Goal: Communication & Community: Answer question/provide support

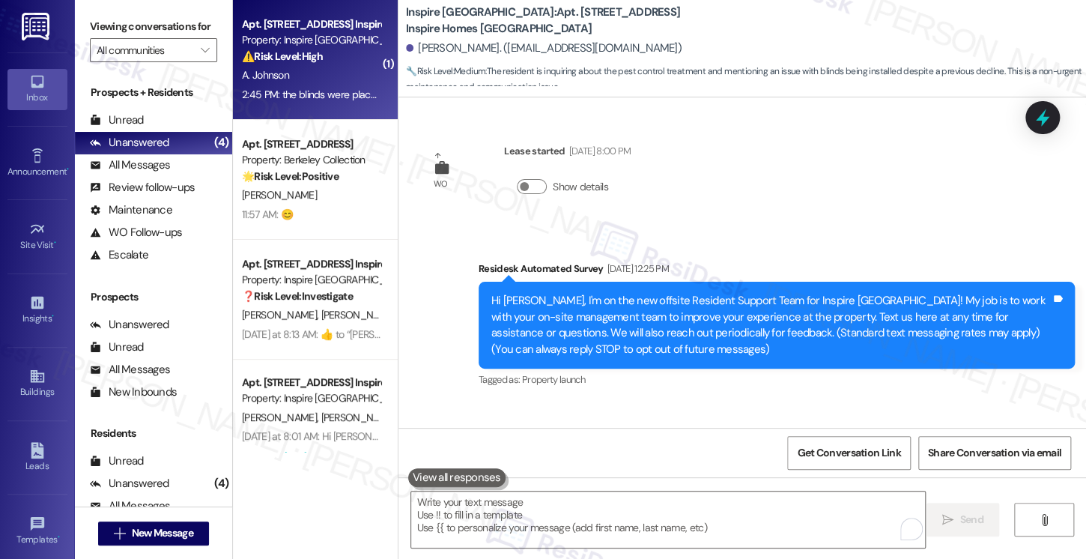
scroll to position [3885, 0]
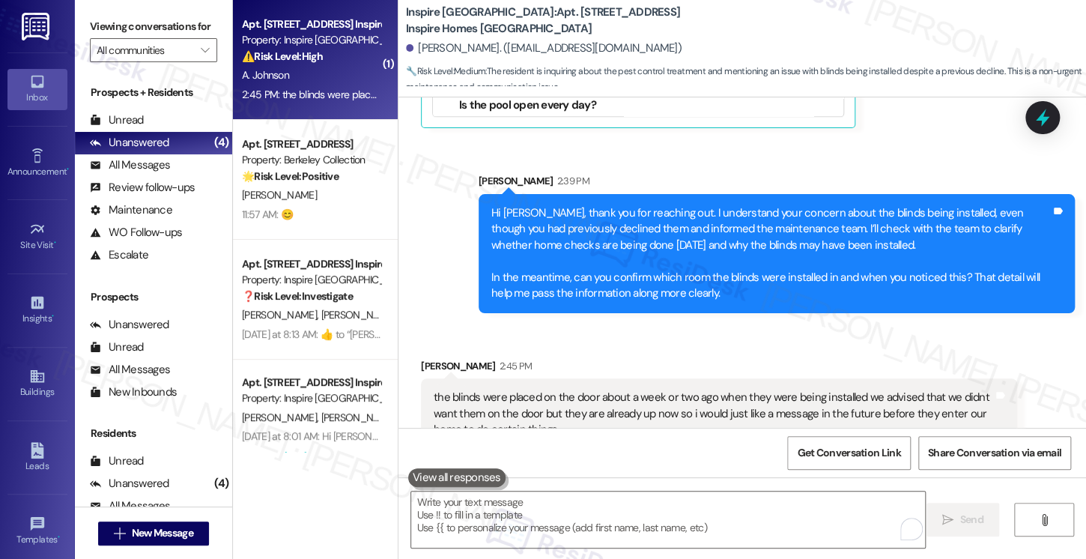
click at [532, 389] on div "the blinds were placed on the door about a week or two ago when they were being…" at bounding box center [713, 413] width 559 height 48
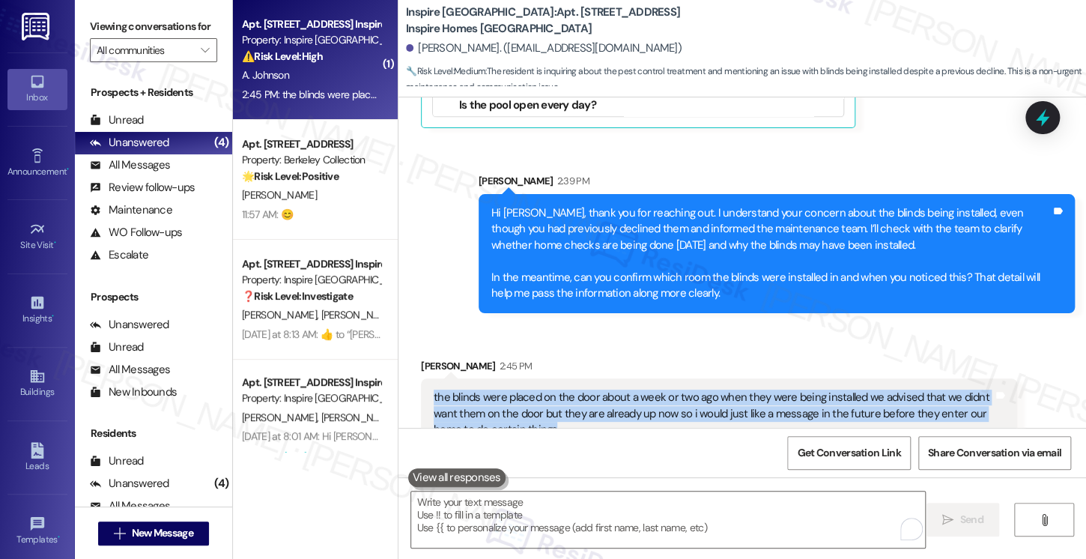
click at [532, 389] on div "the blinds were placed on the door about a week or two ago when they were being…" at bounding box center [713, 413] width 559 height 48
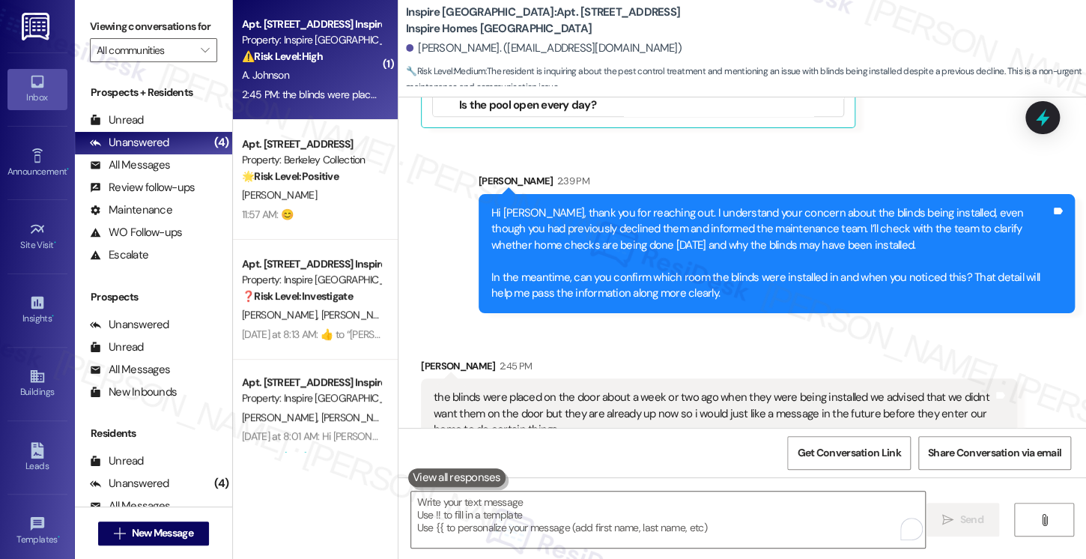
click at [592, 207] on div "Hi [PERSON_NAME], thank you for reaching out. I understand your concern about t…" at bounding box center [770, 253] width 559 height 97
click at [589, 207] on div "Hi [PERSON_NAME], thank you for reaching out. I understand your concern about t…" at bounding box center [770, 253] width 559 height 97
click at [449, 389] on div "the blinds were placed on the door about a week or two ago when they were being…" at bounding box center [713, 413] width 559 height 48
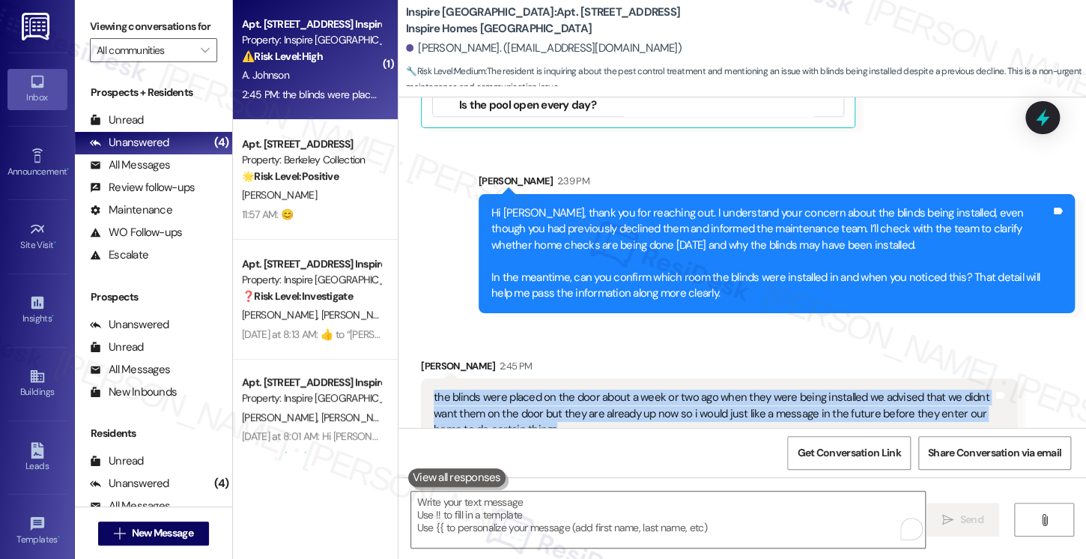
click at [449, 389] on div "the blinds were placed on the door about a week or two ago when they were being…" at bounding box center [713, 413] width 559 height 48
click at [451, 389] on div "the blinds were placed on the door about a week or two ago when they were being…" at bounding box center [713, 413] width 559 height 48
copy div "the blinds were placed on the door about a week or two ago when they were being…"
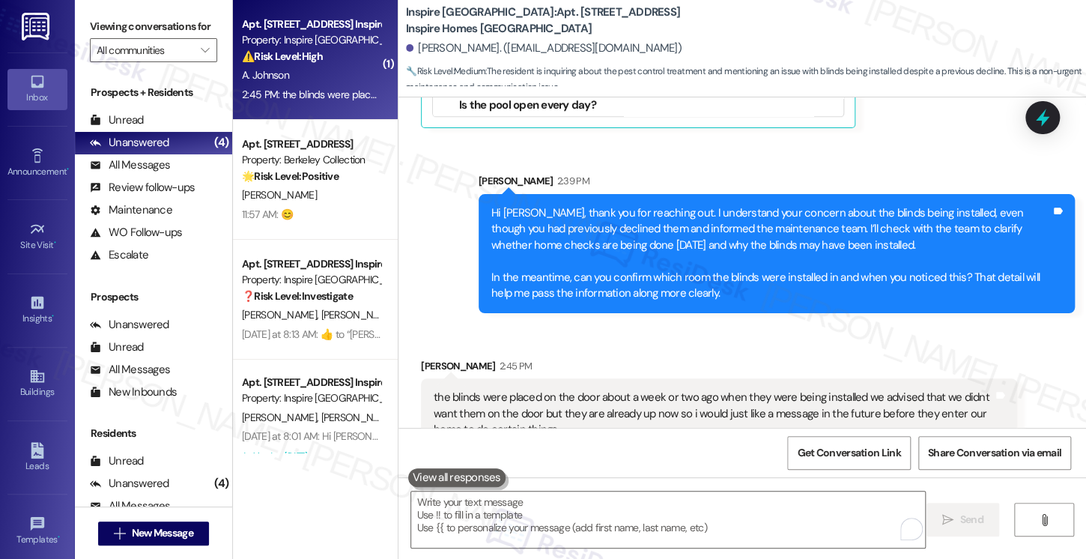
click at [88, 7] on div "Viewing conversations for All communities " at bounding box center [153, 38] width 157 height 77
click at [86, 22] on div "Viewing conversations for All communities " at bounding box center [153, 38] width 157 height 77
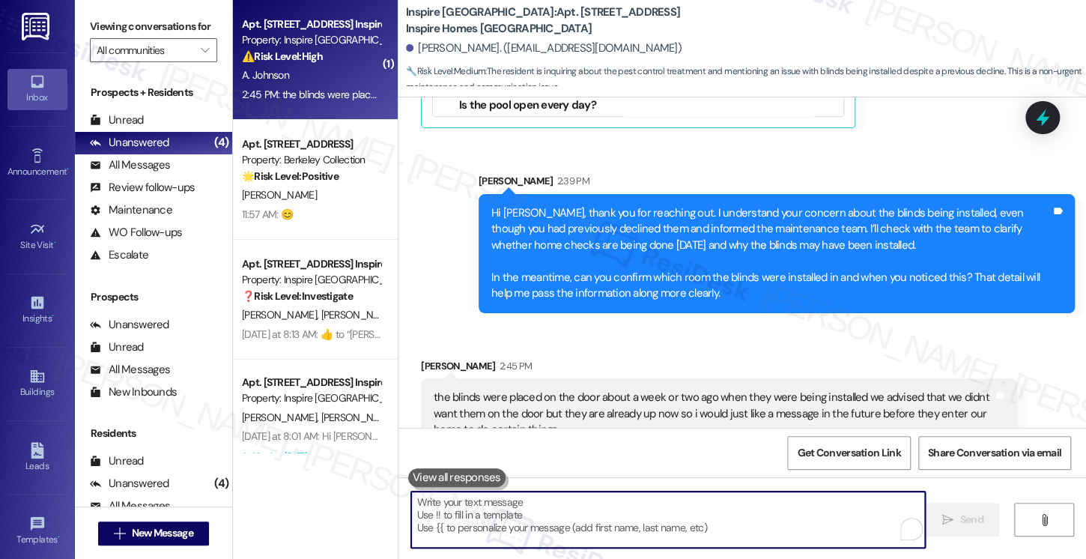
click at [550, 524] on textarea "To enrich screen reader interactions, please activate Accessibility in Grammarl…" at bounding box center [668, 519] width 514 height 56
paste textarea "Hi {{first_name}}, thank you for letting me know. I understand your concern abo…"
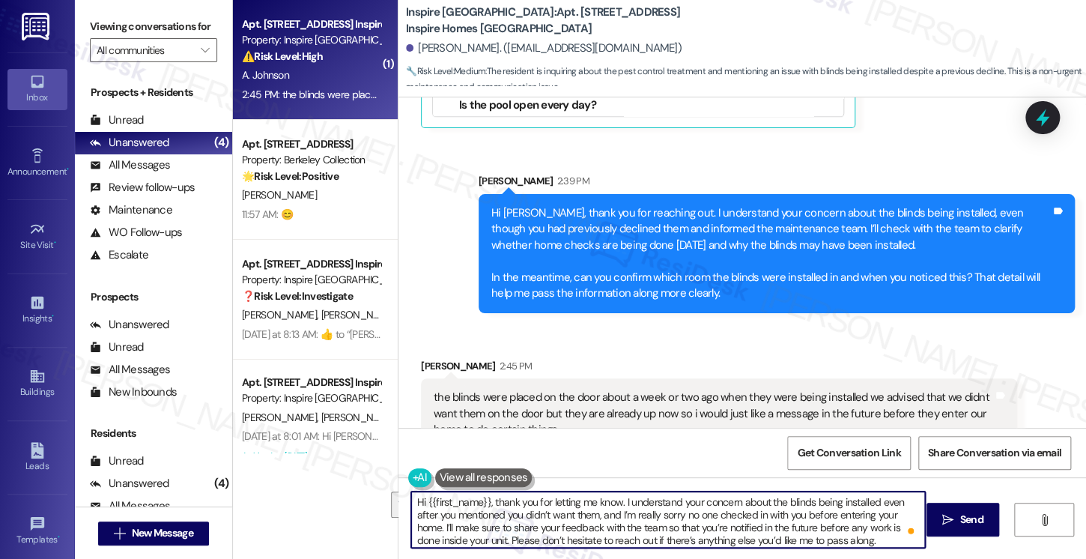
drag, startPoint x: 611, startPoint y: 512, endPoint x: 321, endPoint y: 484, distance: 291.2
click at [321, 484] on div "( 1 ) Apt. [STREET_ADDRESS] Inspire Homes Bonds Ranch Property: Inspire Bond Ra…" at bounding box center [659, 279] width 853 height 559
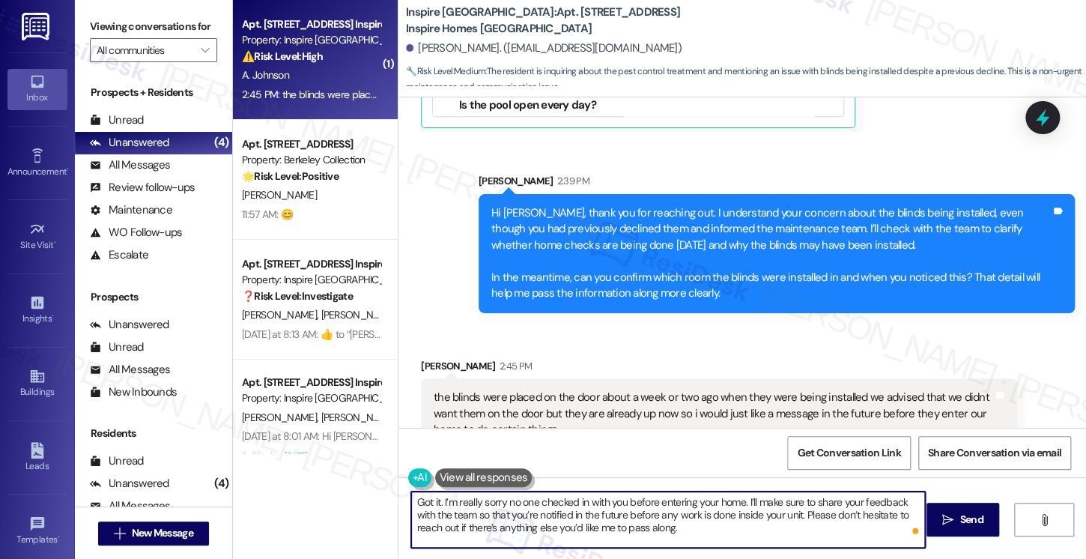
click at [460, 503] on textarea "Got it. I’m really sorry no one checked in with you before entering your home. …" at bounding box center [668, 519] width 514 height 56
click at [539, 507] on textarea "Got it. I’m sorry no one checked in with you before entering your home. I’ll ma…" at bounding box center [668, 519] width 514 height 56
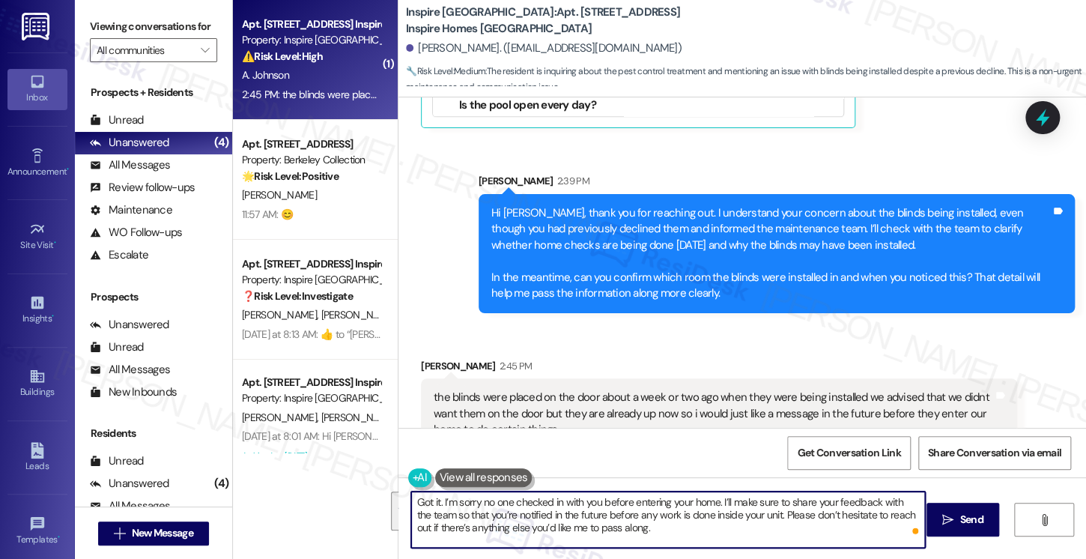
click at [643, 516] on textarea "Got it. I’m sorry no one checked in with you before entering your home. I’ll ma…" at bounding box center [668, 519] width 514 height 56
type textarea "Got it. I’m sorry no one checked in with you before entering your home. I’ll ma…"
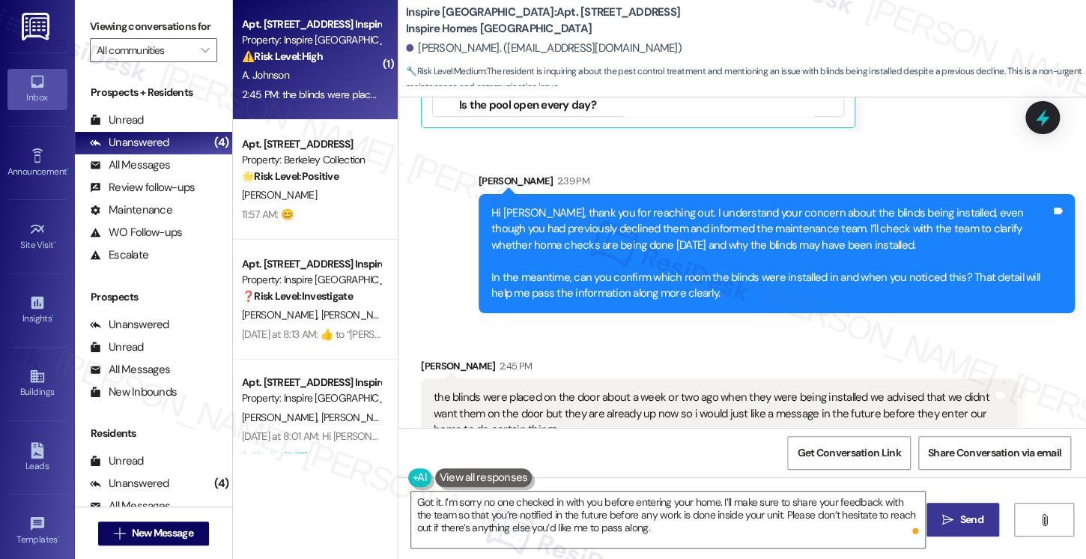
click at [944, 522] on icon "" at bounding box center [947, 520] width 11 height 12
click at [586, 521] on textarea "Got it. I’m sorry no one checked in with you before entering your home. I’ll ma…" at bounding box center [668, 519] width 514 height 56
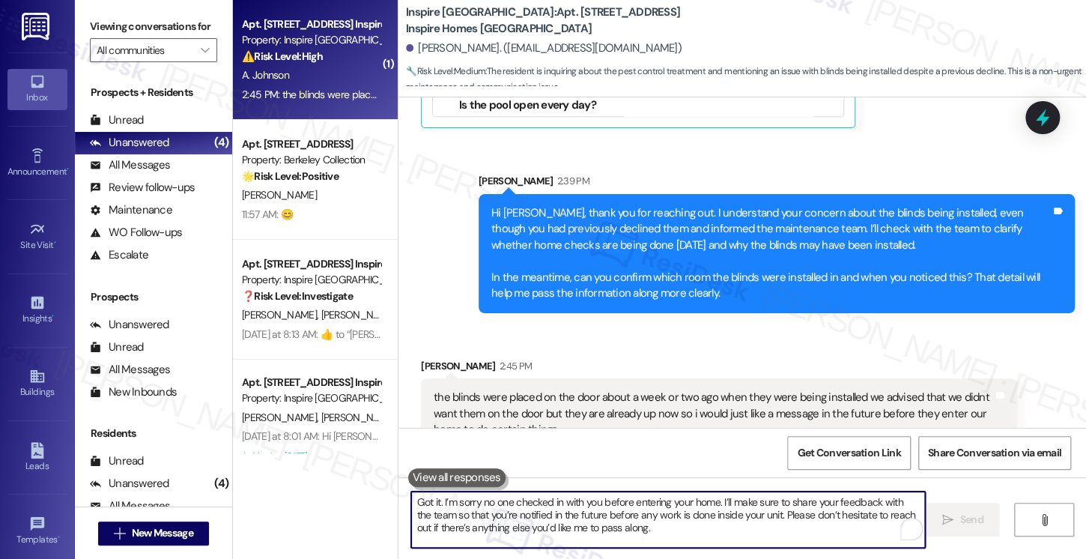
click at [946, 389] on div "the blinds were placed on the door about a week or two ago when they were being…" at bounding box center [713, 413] width 559 height 48
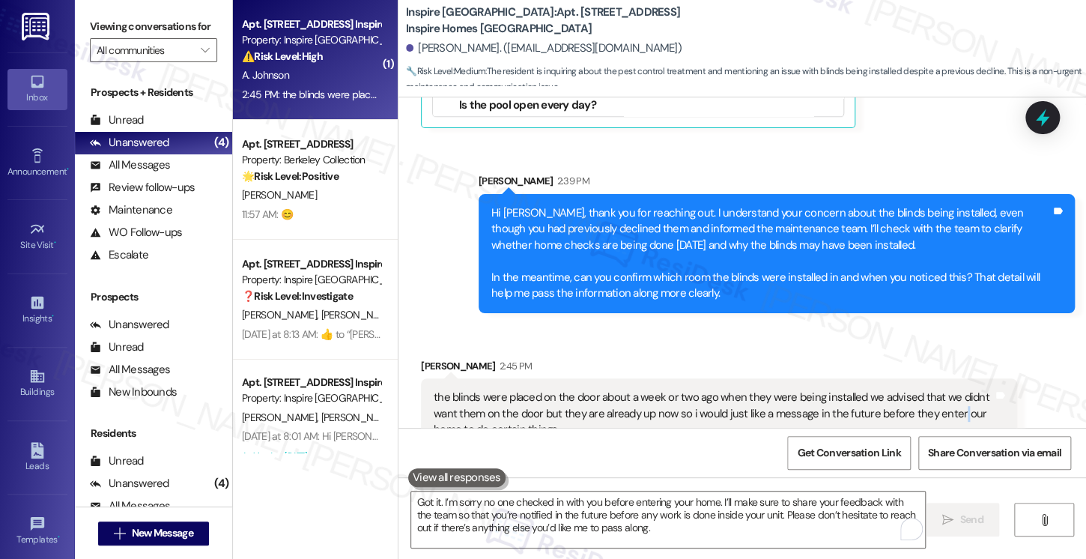
click at [946, 389] on div "the blinds were placed on the door about a week or two ago when they were being…" at bounding box center [713, 413] width 559 height 48
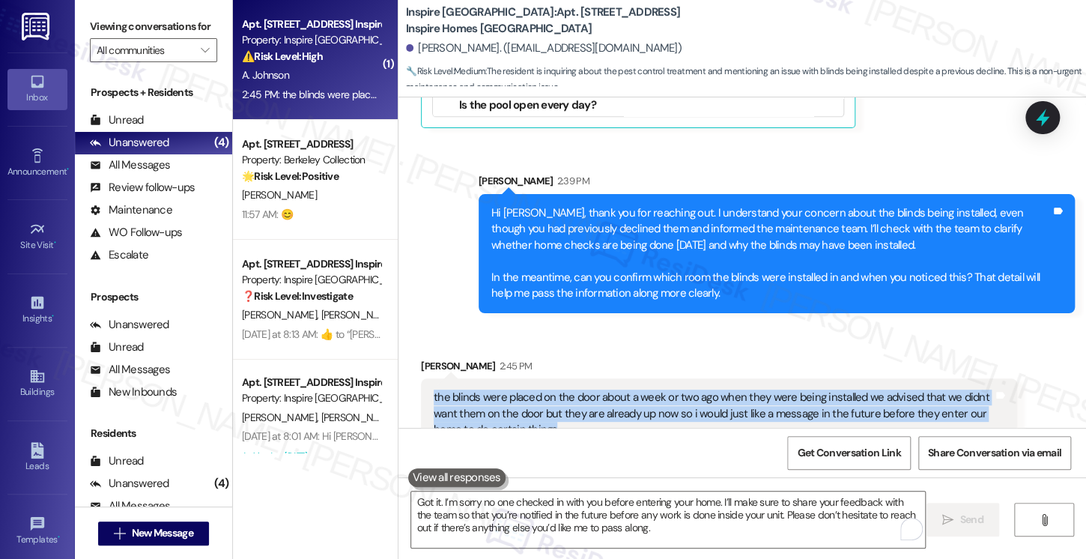
click at [946, 389] on div "the blinds were placed on the door about a week or two ago when they were being…" at bounding box center [713, 413] width 559 height 48
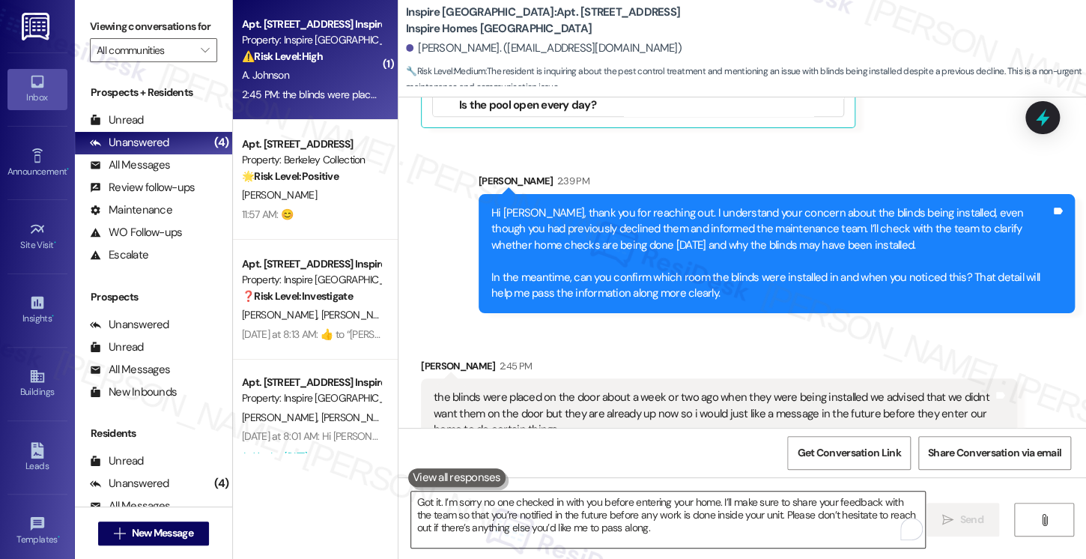
click at [655, 506] on textarea "Got it. I’m sorry no one checked in with you before entering your home. I’ll ma…" at bounding box center [668, 519] width 514 height 56
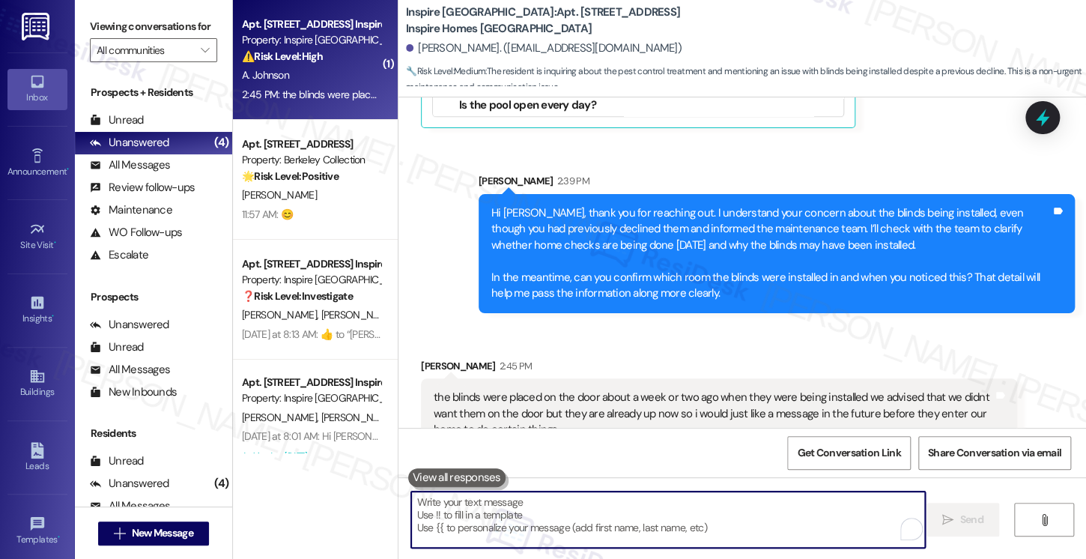
paste textarea "Hi {{first_name}}, thank you for letting me know. I understand your concern abo…"
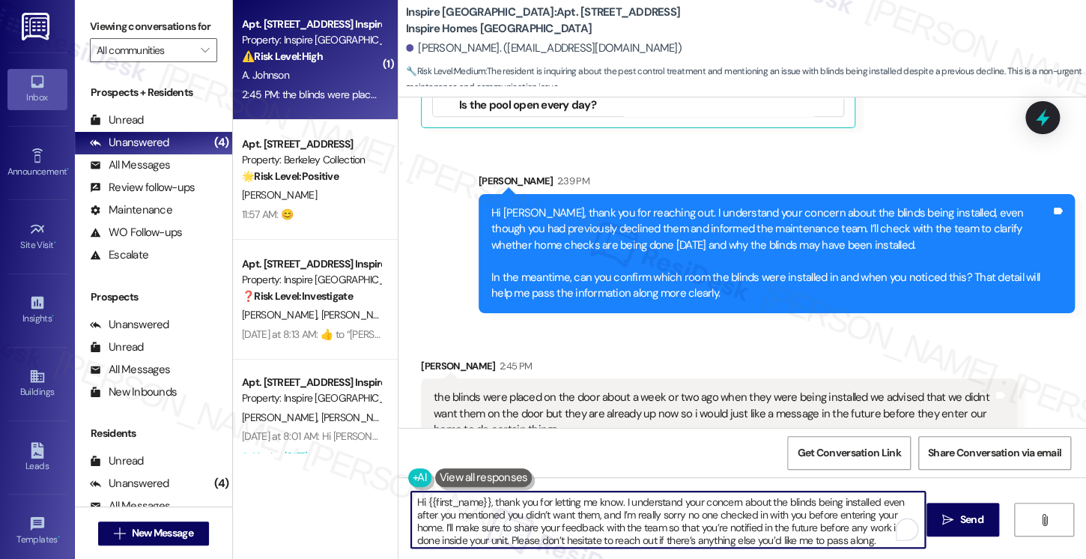
click at [599, 511] on textarea "Hi {{first_name}}, thank you for letting me know. I understand your concern abo…" at bounding box center [668, 519] width 514 height 56
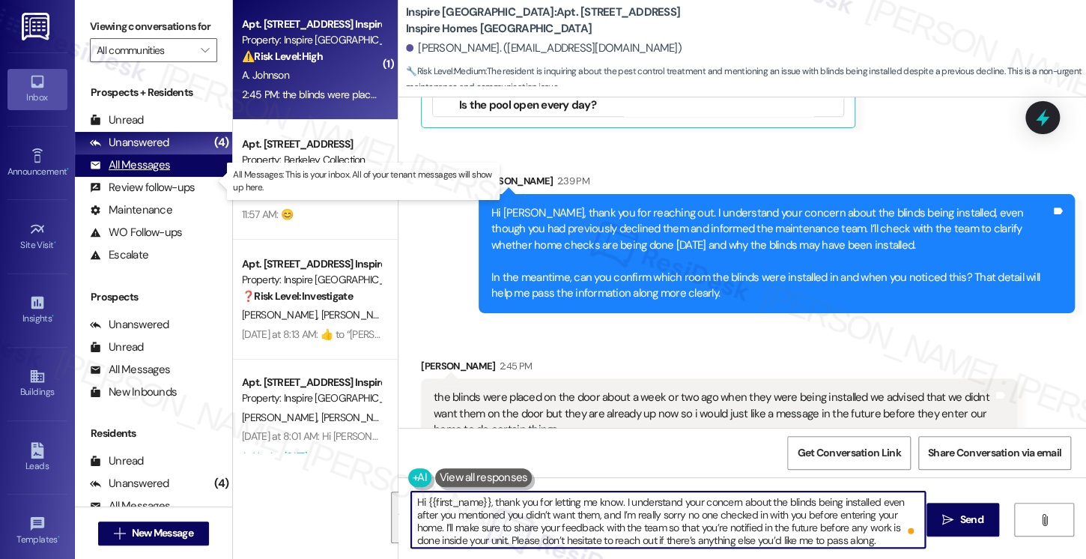
type textarea "Hi {{first_name}}, thank you for letting me know. I understand your concern abo…"
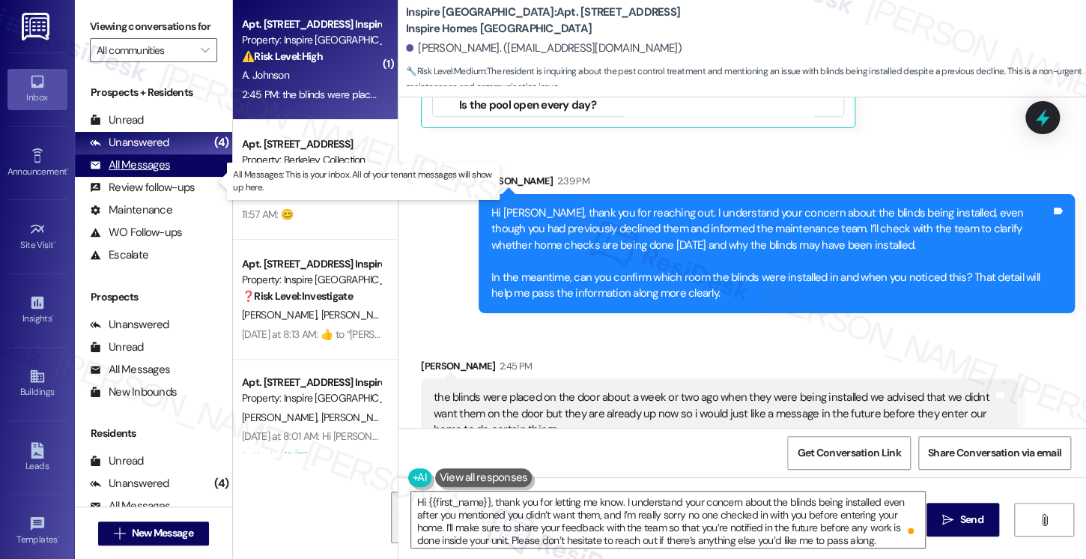
click at [165, 173] on div "All Messages" at bounding box center [130, 165] width 80 height 16
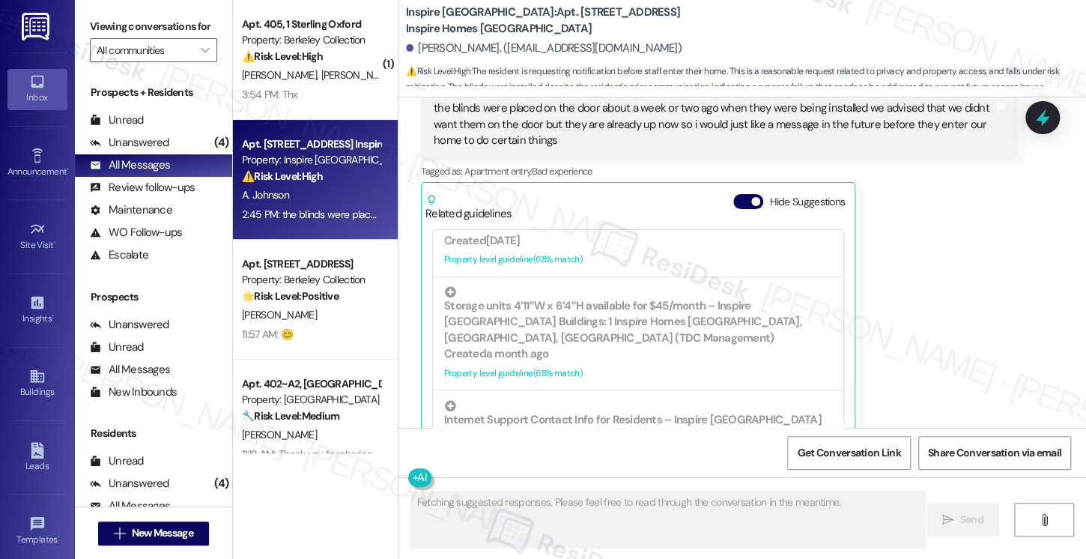
scroll to position [3972, 0]
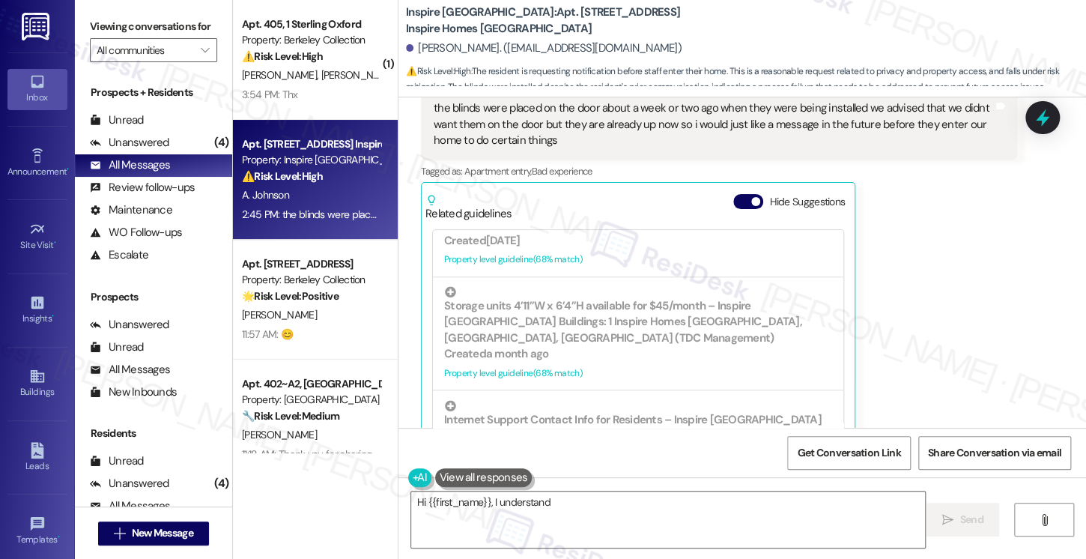
click at [732, 186] on div "Related guidelines Hide Suggestions" at bounding box center [637, 203] width 425 height 35
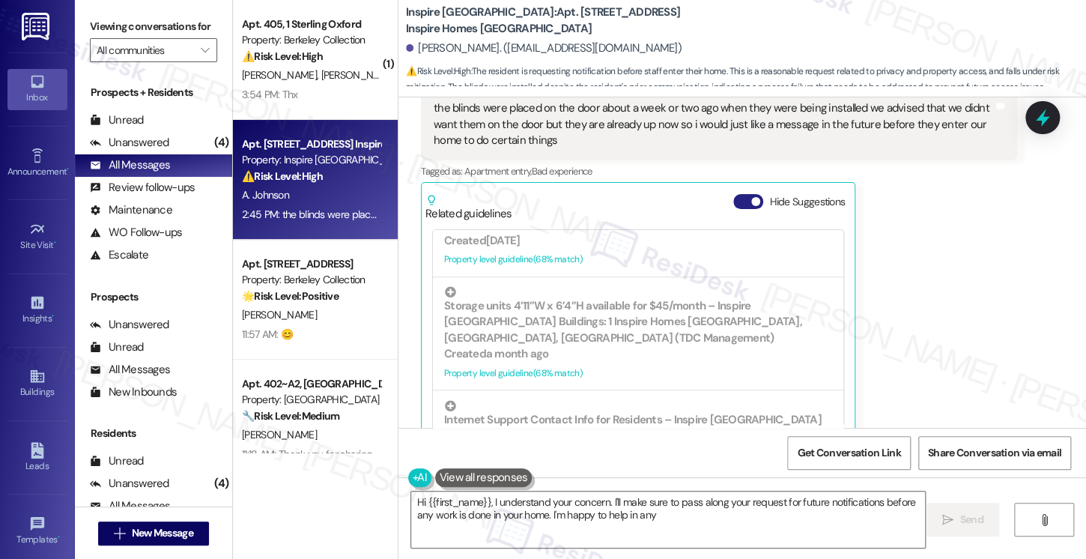
click at [735, 194] on button "Hide Suggestions" at bounding box center [748, 201] width 30 height 15
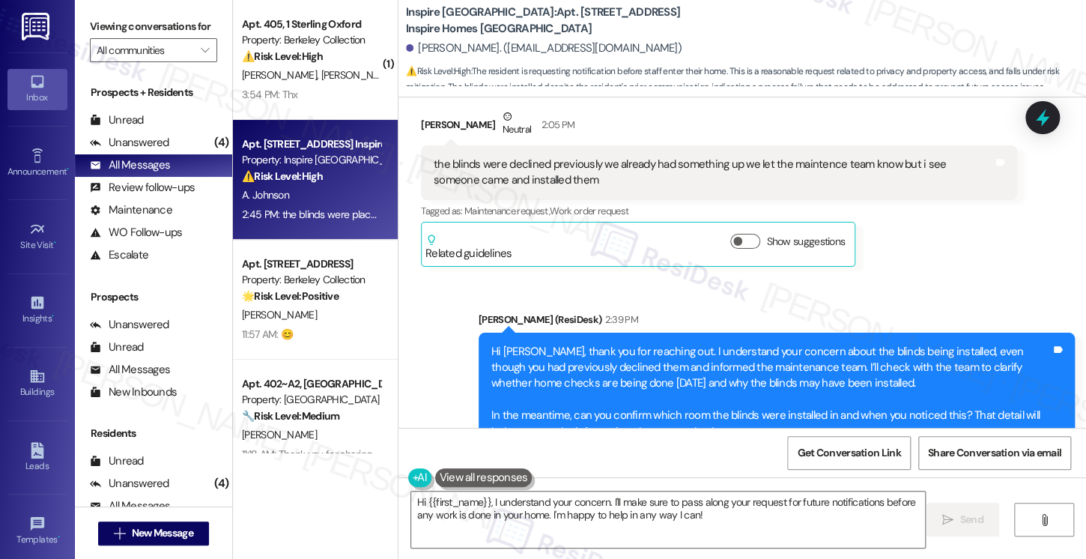
scroll to position [3749, 0]
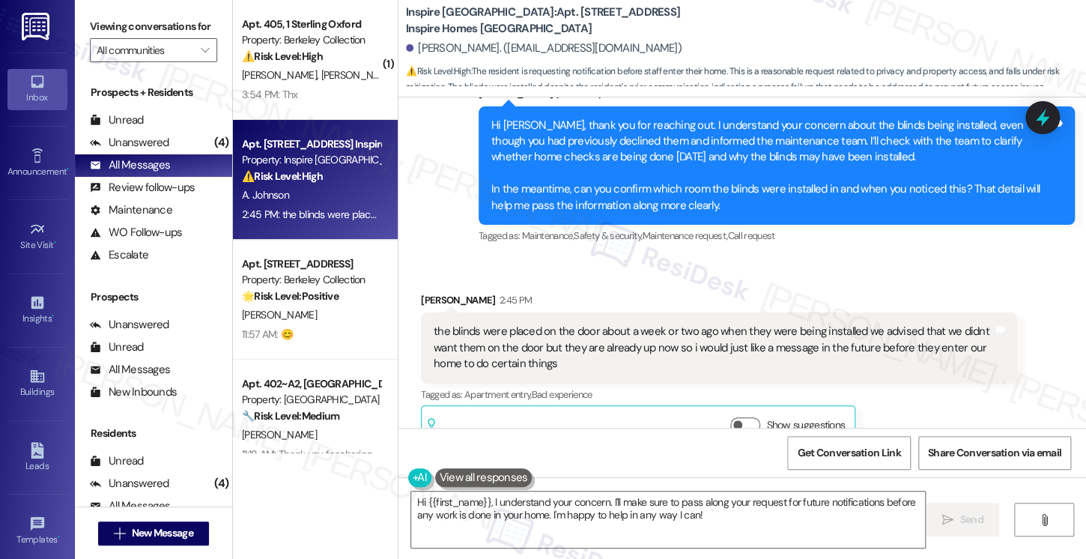
click at [494, 324] on div "the blinds were placed on the door about a week or two ago when they were being…" at bounding box center [713, 348] width 559 height 48
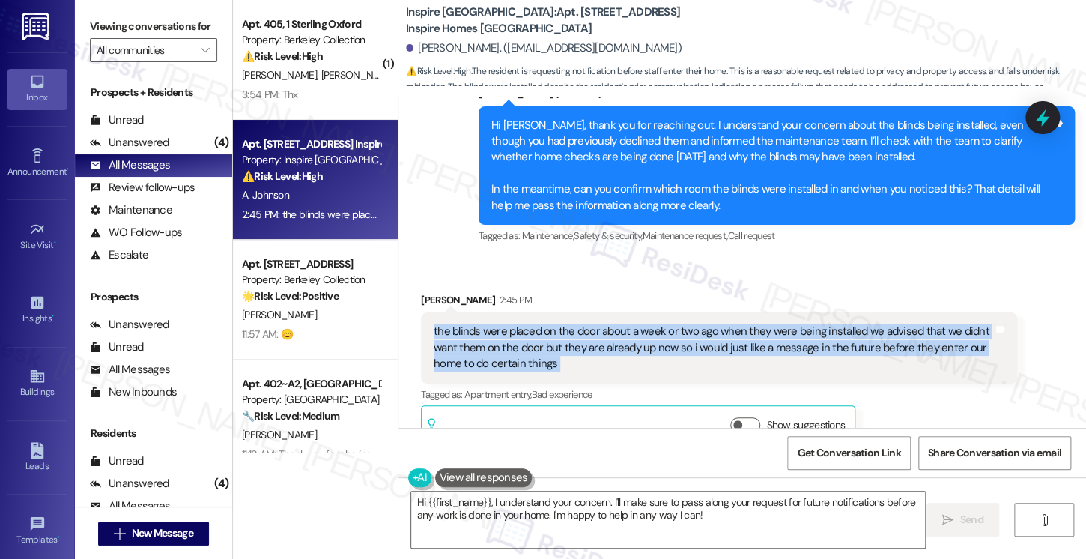
click at [494, 324] on div "the blinds were placed on the door about a week or two ago when they were being…" at bounding box center [713, 348] width 559 height 48
click at [635, 515] on textarea "Hi {{first_name}}, I understand your concern. I'll make sure to pass along your…" at bounding box center [668, 519] width 514 height 56
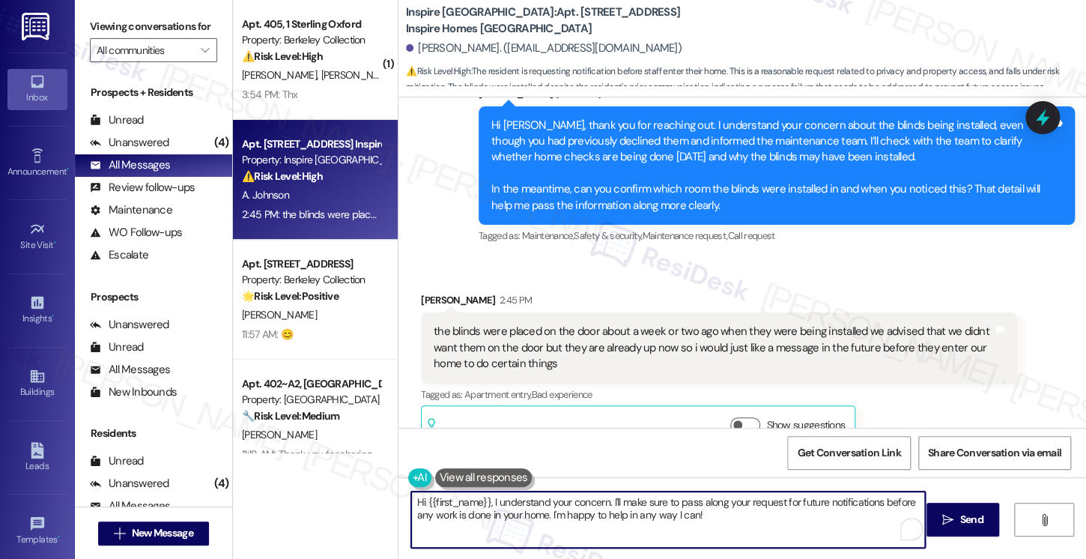
click at [635, 515] on textarea "Hi {{first_name}}, I understand your concern. I'll make sure to pass along your…" at bounding box center [668, 519] width 514 height 56
paste textarea "thank you for letting me know. I understand your concern about the blinds being…"
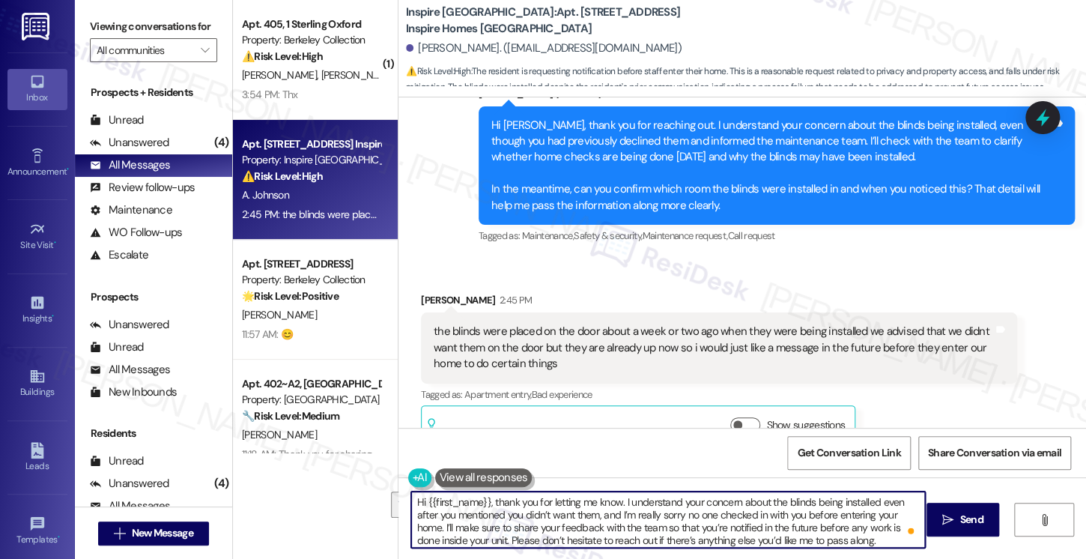
drag, startPoint x: 613, startPoint y: 513, endPoint x: 331, endPoint y: 462, distance: 286.9
click at [331, 462] on div "( 1 ) Apt. 405, 1 Sterling Oxford Property: Berkeley Collection ⚠️ Risk Level: …" at bounding box center [659, 279] width 853 height 559
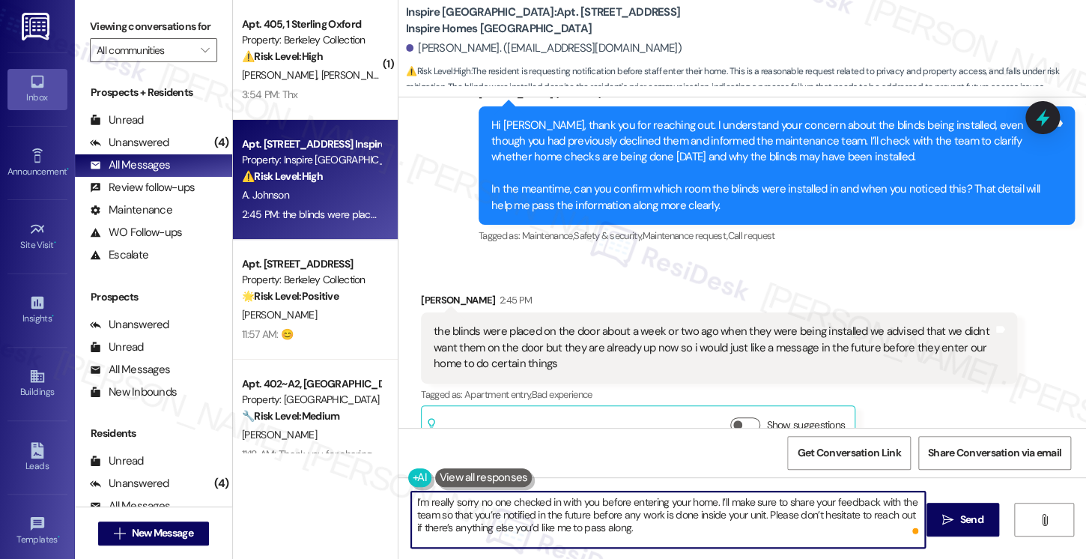
click at [437, 493] on textarea "I’m really sorry no one checked in with you before entering your home. I’ll mak…" at bounding box center [668, 519] width 514 height 56
type textarea "I’m sorry no one checked in with you before entering your home. I’ll make sure …"
click at [538, 324] on div "the blinds were placed on the door about a week or two ago when they were being…" at bounding box center [713, 348] width 559 height 48
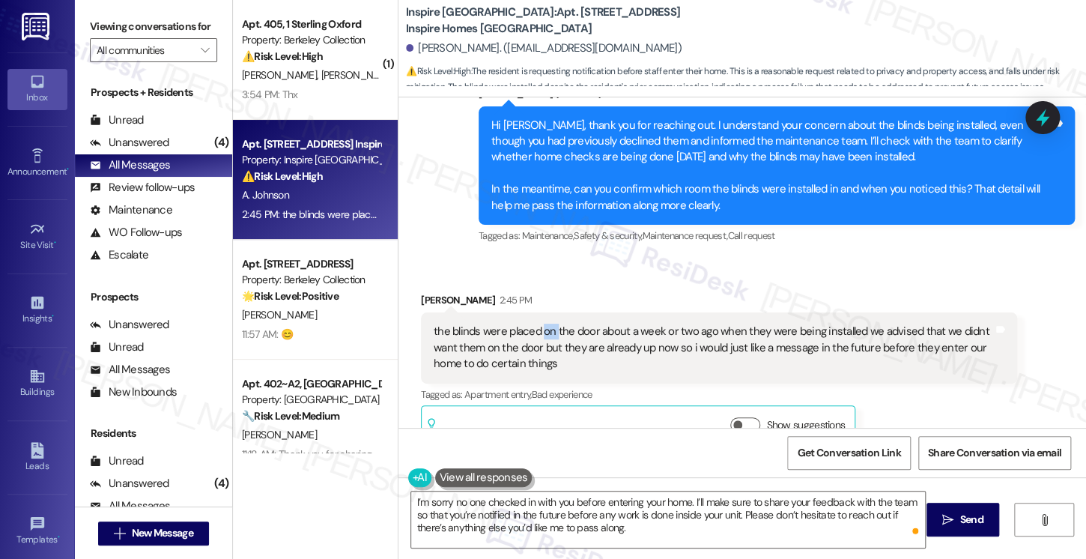
click at [538, 324] on div "the blinds were placed on the door about a week or two ago when they were being…" at bounding box center [713, 348] width 559 height 48
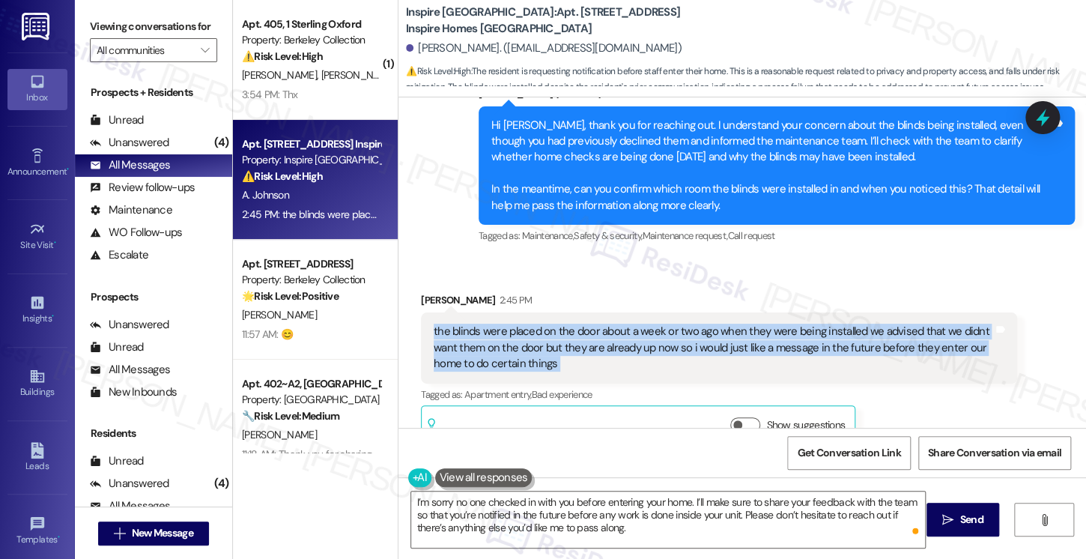
click at [538, 324] on div "the blinds were placed on the door about a week or two ago when they were being…" at bounding box center [713, 348] width 559 height 48
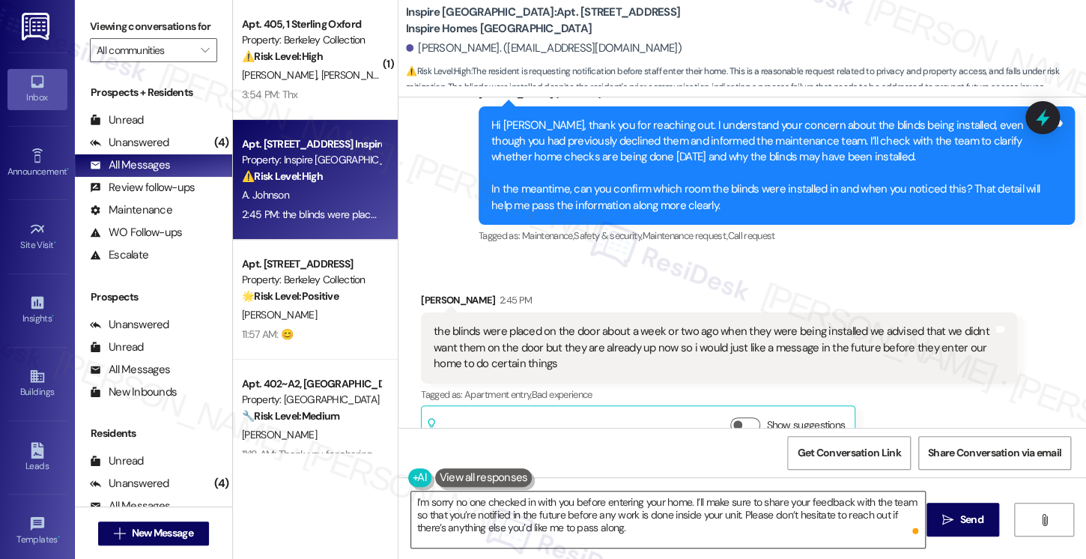
click at [759, 533] on textarea "I’m sorry no one checked in with you before entering your home. I’ll make sure …" at bounding box center [668, 519] width 514 height 56
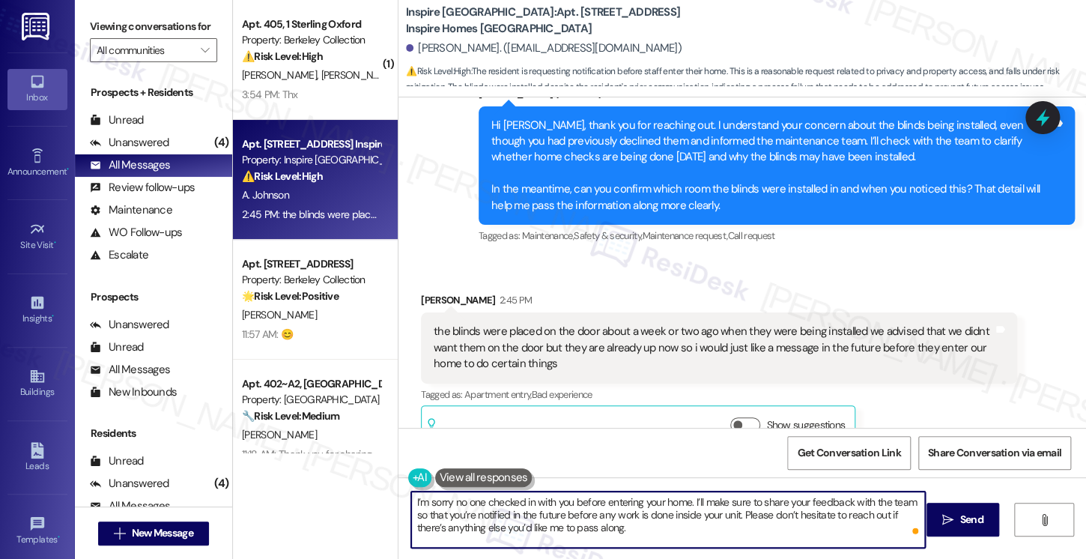
click at [587, 508] on textarea "I’m sorry no one checked in with you before entering your home. I’ll make sure …" at bounding box center [668, 519] width 514 height 56
click at [685, 532] on textarea "I’m sorry no one checked in with you before entering your home. I’ll make sure …" at bounding box center [668, 519] width 514 height 56
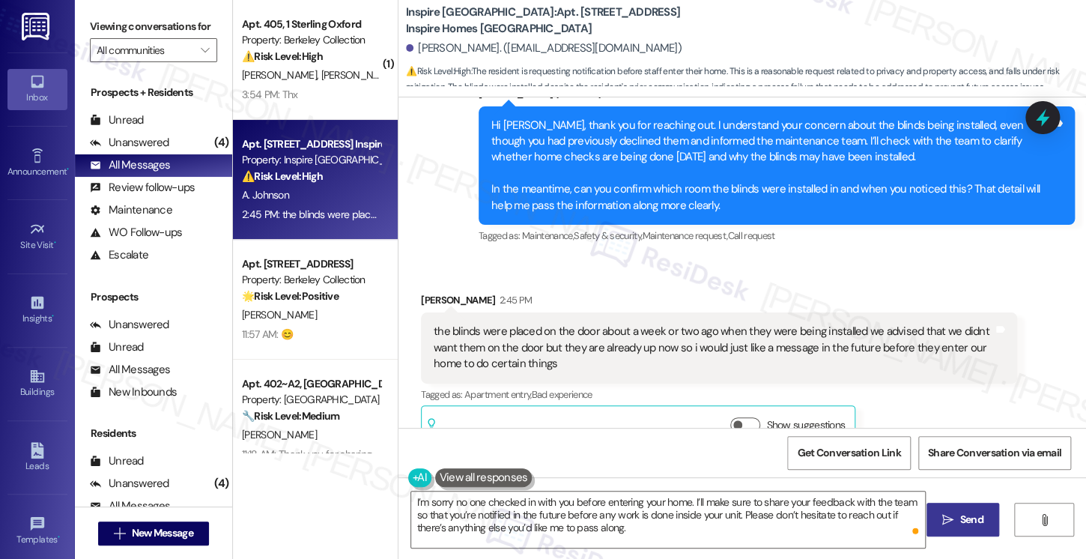
click at [959, 523] on span "Send" at bounding box center [970, 520] width 23 height 16
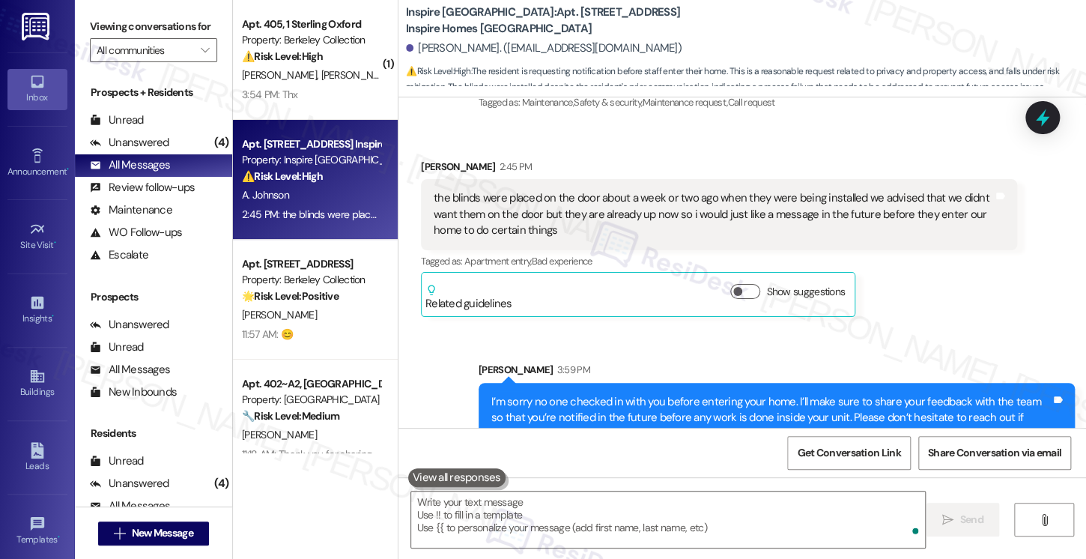
scroll to position [3886, 0]
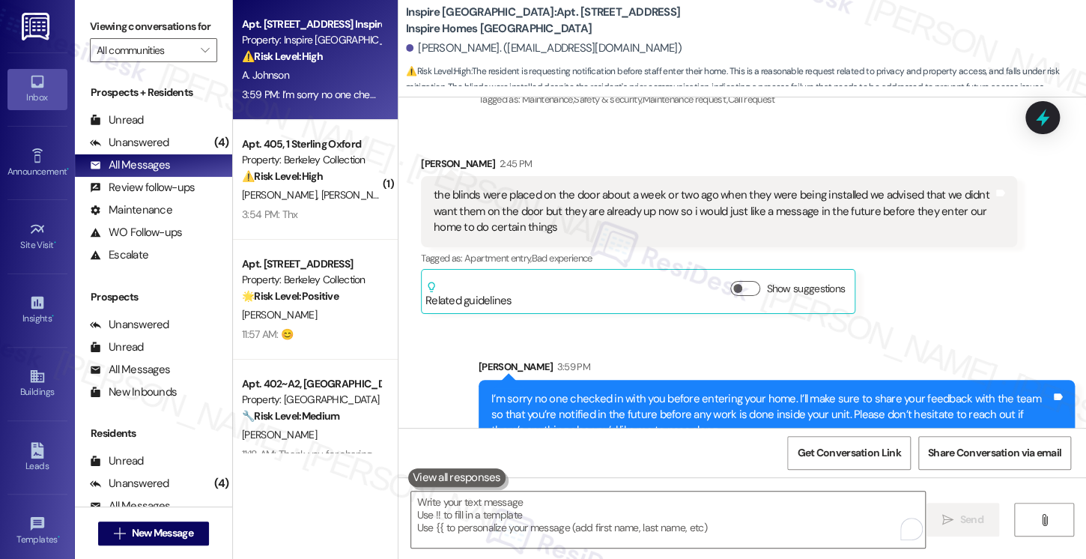
click at [87, 24] on div "Viewing conversations for All communities " at bounding box center [153, 38] width 157 height 77
click at [708, 325] on div "Sent via SMS [PERSON_NAME] 3:59 PM I’m sorry no one checked in with you before …" at bounding box center [742, 393] width 688 height 136
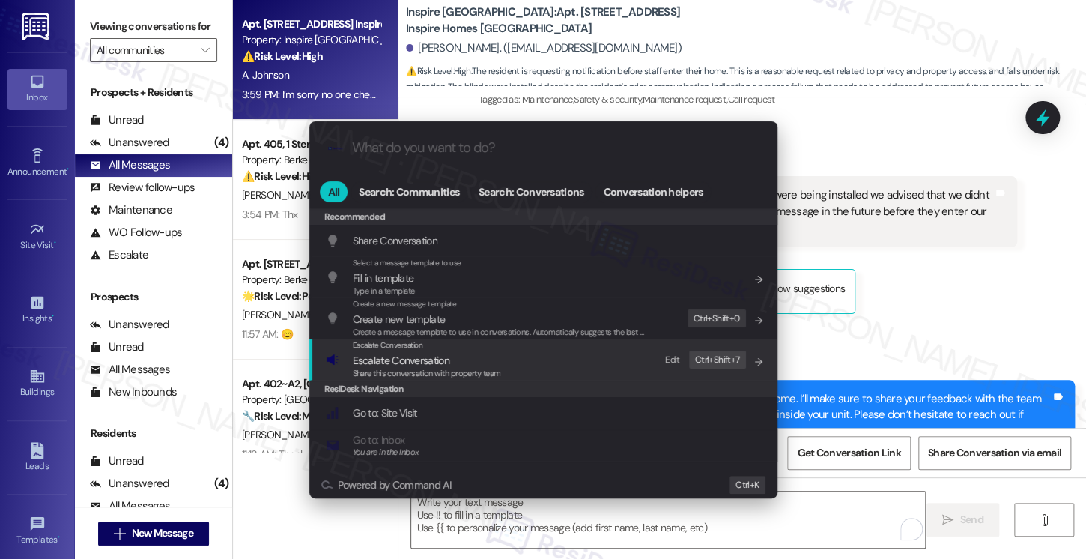
click at [406, 371] on span "Share this conversation with property team" at bounding box center [427, 373] width 148 height 10
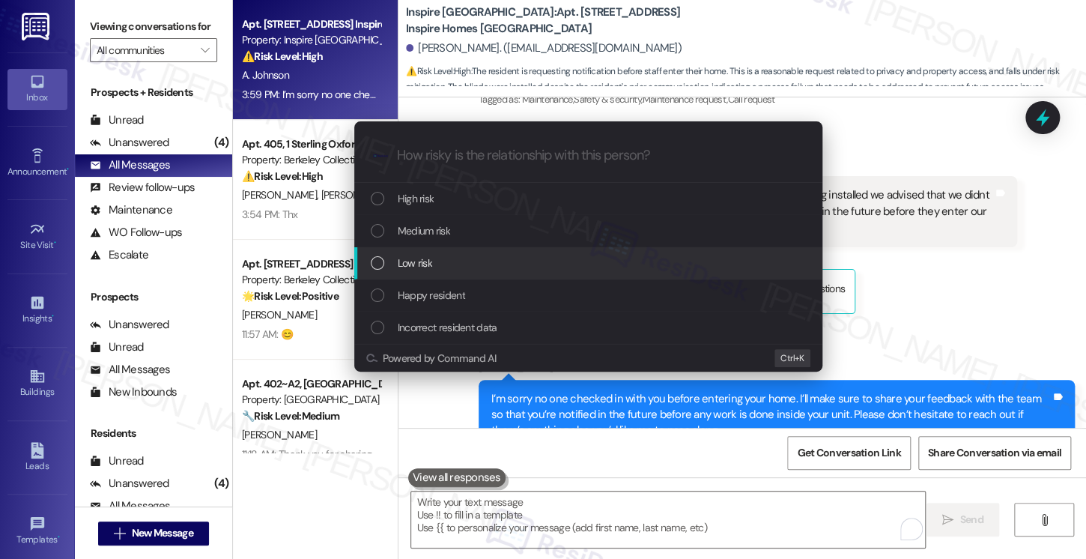
click at [412, 268] on span "Low risk" at bounding box center [415, 263] width 34 height 16
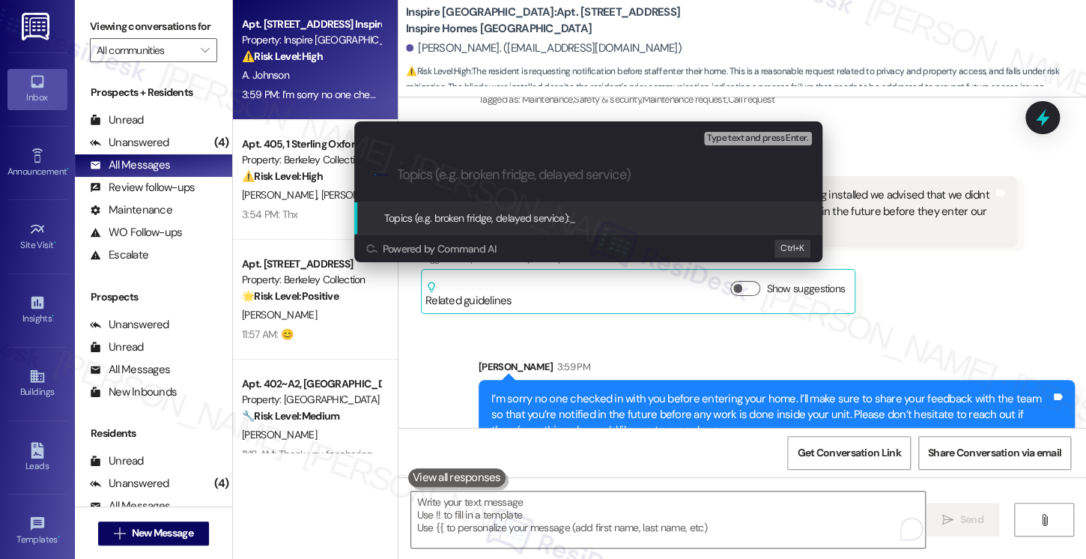
paste input "Request for Notification Before Future Work in Unit"
drag, startPoint x: 495, startPoint y: 176, endPoint x: 767, endPoint y: 176, distance: 271.9
click at [767, 176] on input "Request for Notification Before Future Work in Unit" at bounding box center [594, 175] width 395 height 16
click at [629, 171] on input "Request for Notification Before Future Work in Unit" at bounding box center [594, 175] width 395 height 16
paste input "sident Request: Advance Notice for In-Unit Work"
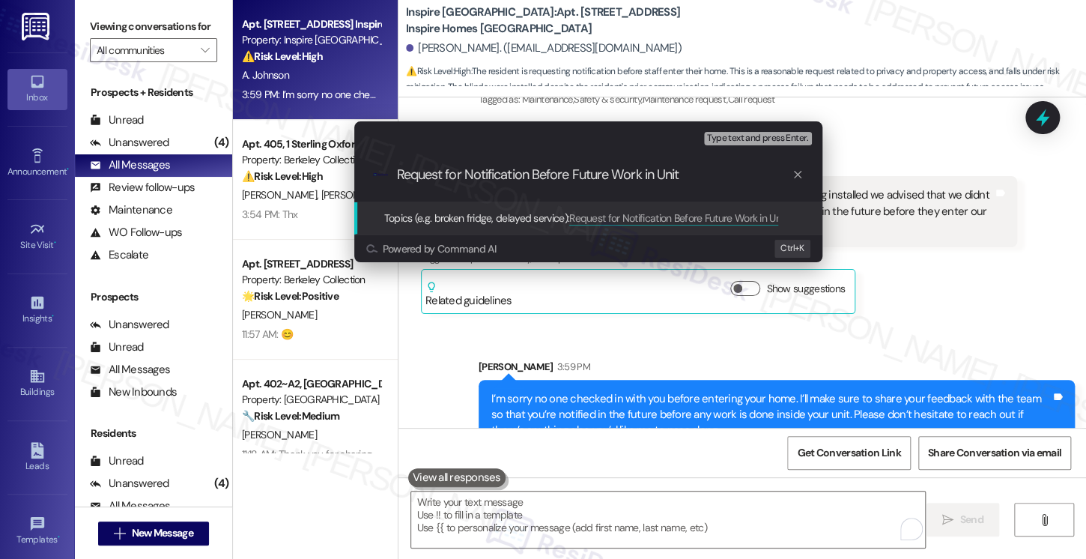
type input "Resident Request: Advance Notice for In-Unit Work"
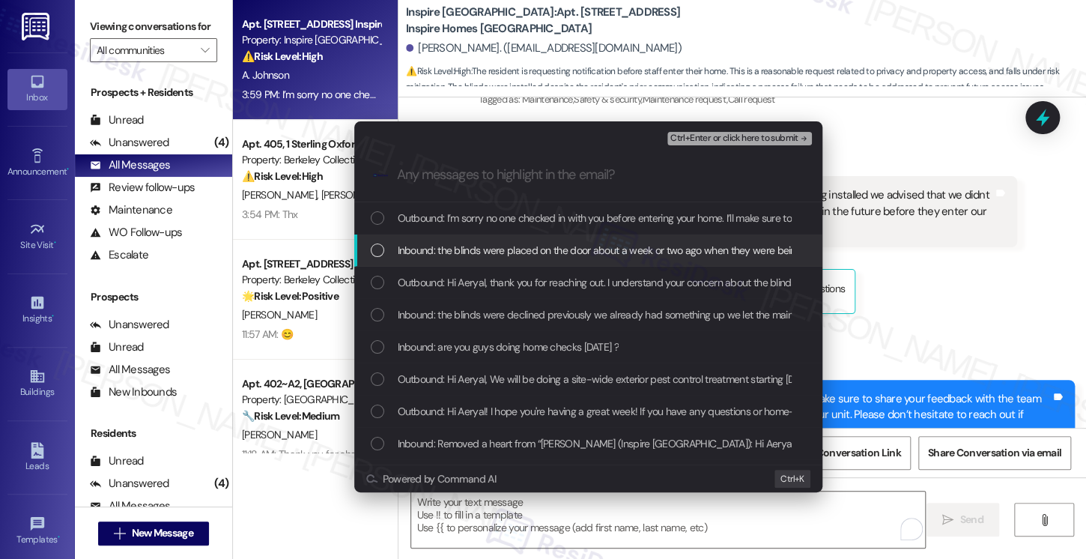
click at [519, 249] on span "Inbound: the blinds were placed on the door about a week or two ago when they w…" at bounding box center [987, 250] width 1178 height 16
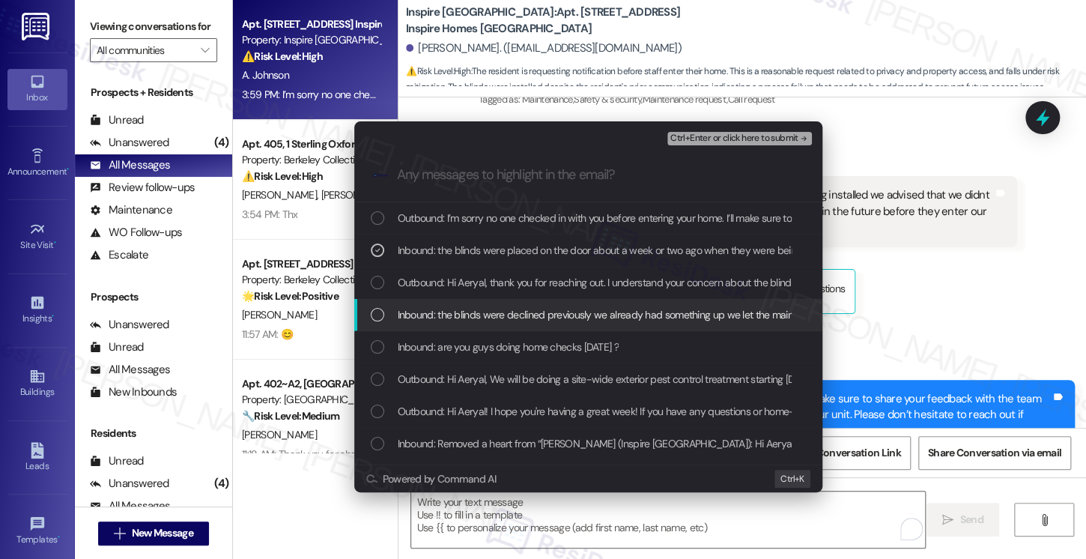
click at [507, 320] on span "Inbound: the blinds were declined previously we already had something up we let…" at bounding box center [730, 314] width 665 height 16
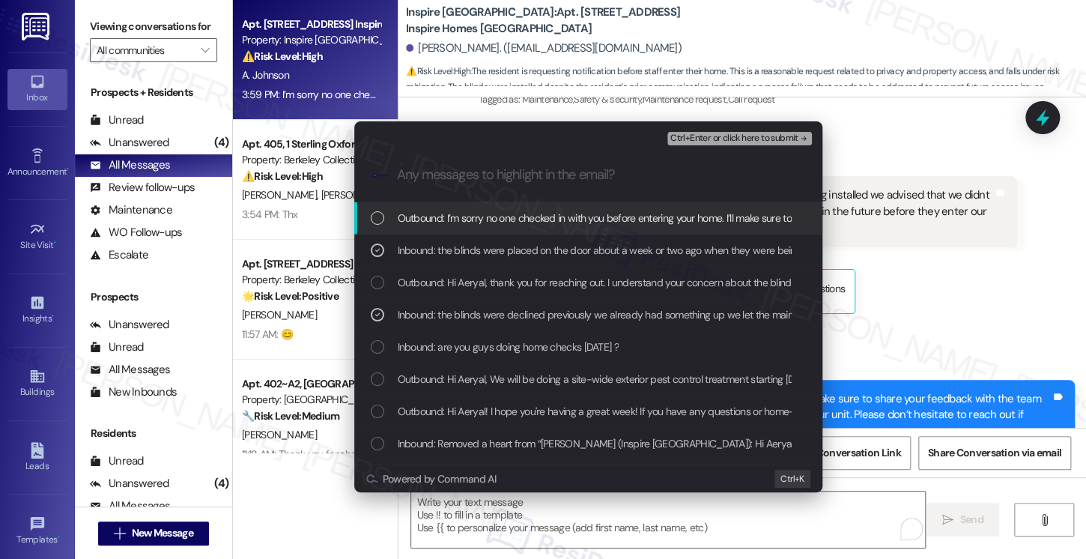
click at [708, 137] on span "Ctrl+Enter or click here to submit" at bounding box center [734, 138] width 128 height 10
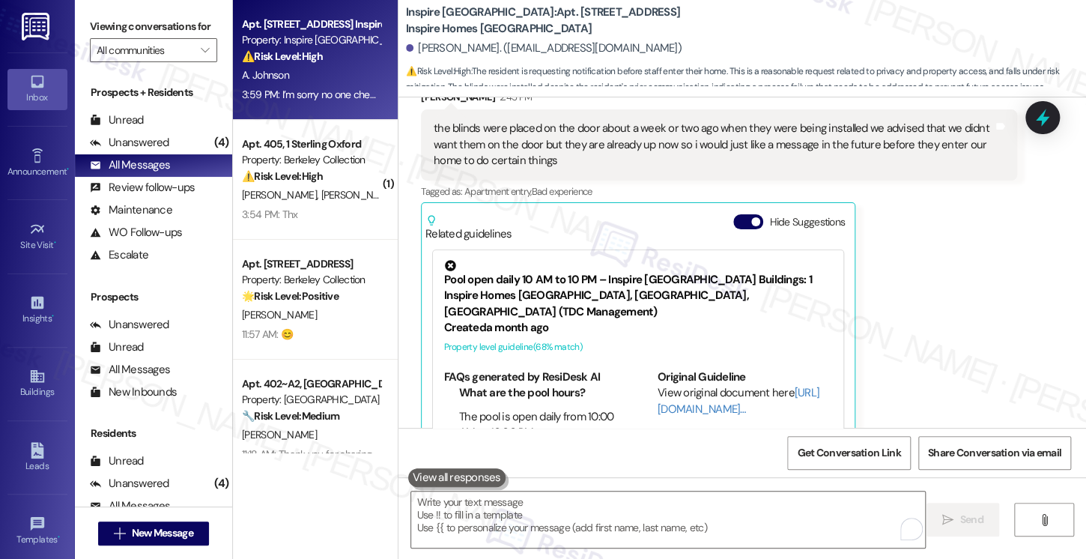
scroll to position [3972, 0]
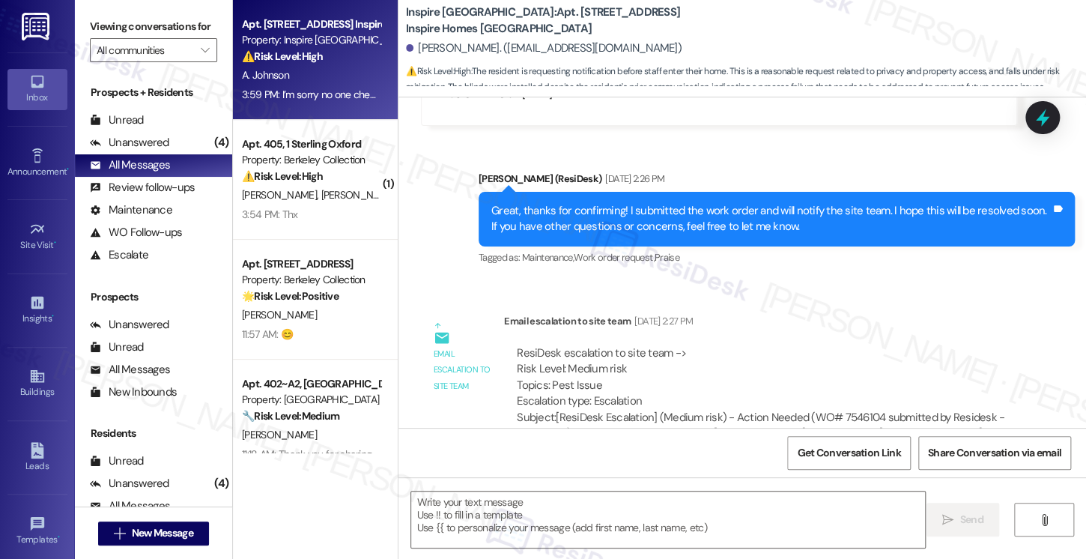
type textarea "Fetching suggested responses. Please feel free to read through the conversation…"
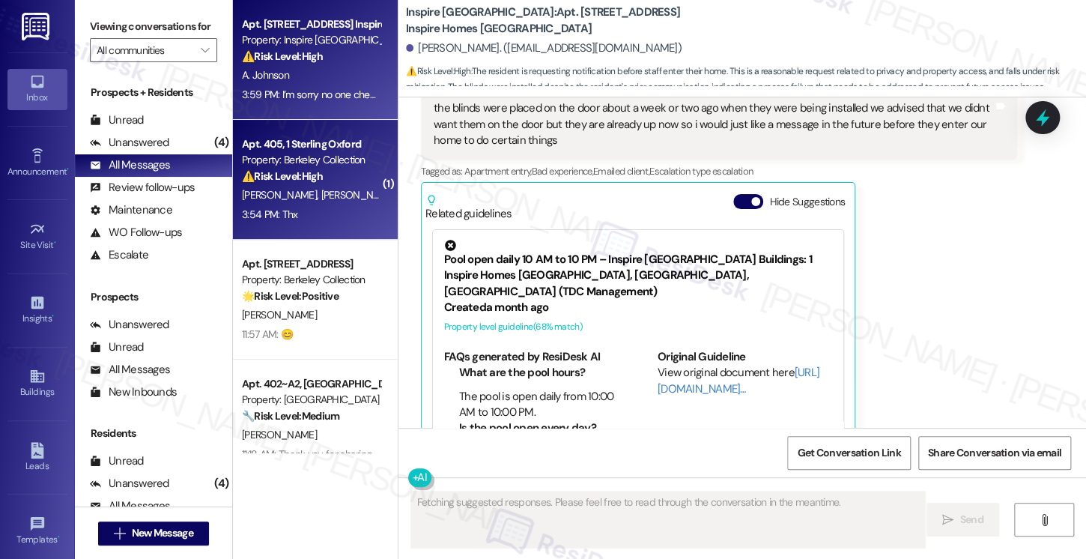
click at [318, 197] on div "[PERSON_NAME] [PERSON_NAME]" at bounding box center [311, 195] width 142 height 19
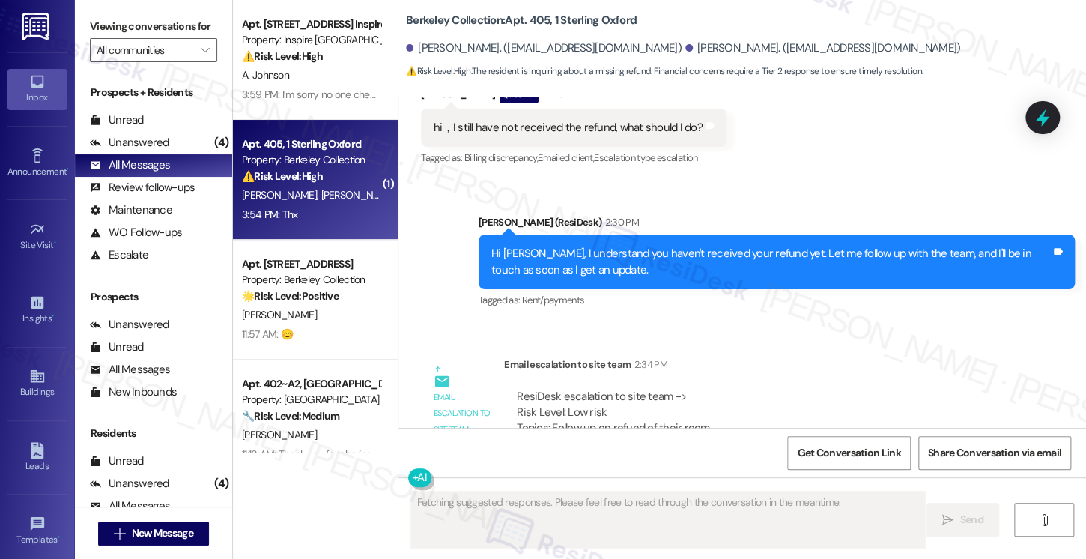
scroll to position [6965, 0]
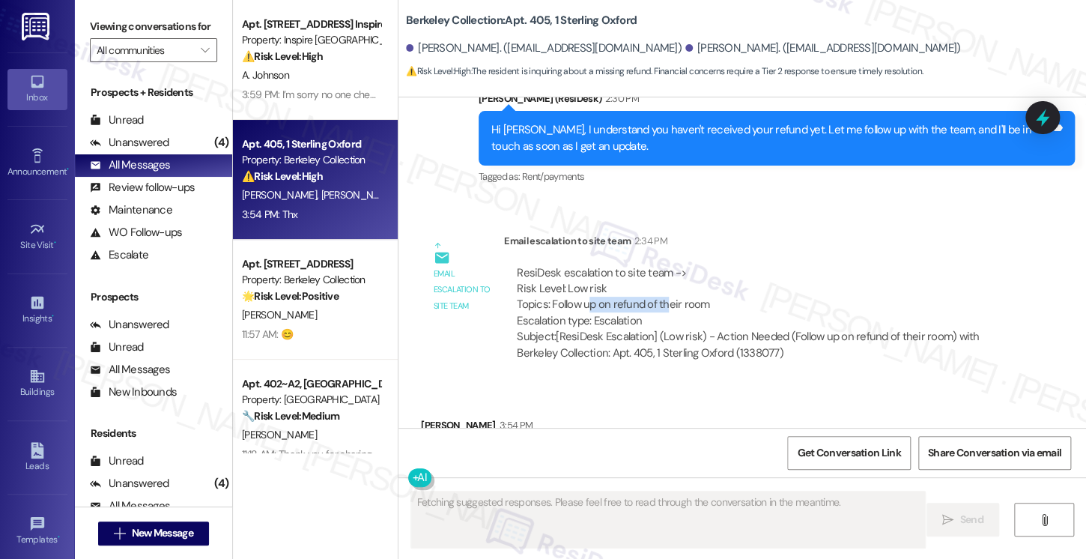
drag, startPoint x: 580, startPoint y: 220, endPoint x: 659, endPoint y: 219, distance: 78.6
click at [659, 265] on div "ResiDesk escalation to site team -> Risk Level: Low risk Topics: Follow up on r…" at bounding box center [761, 297] width 488 height 64
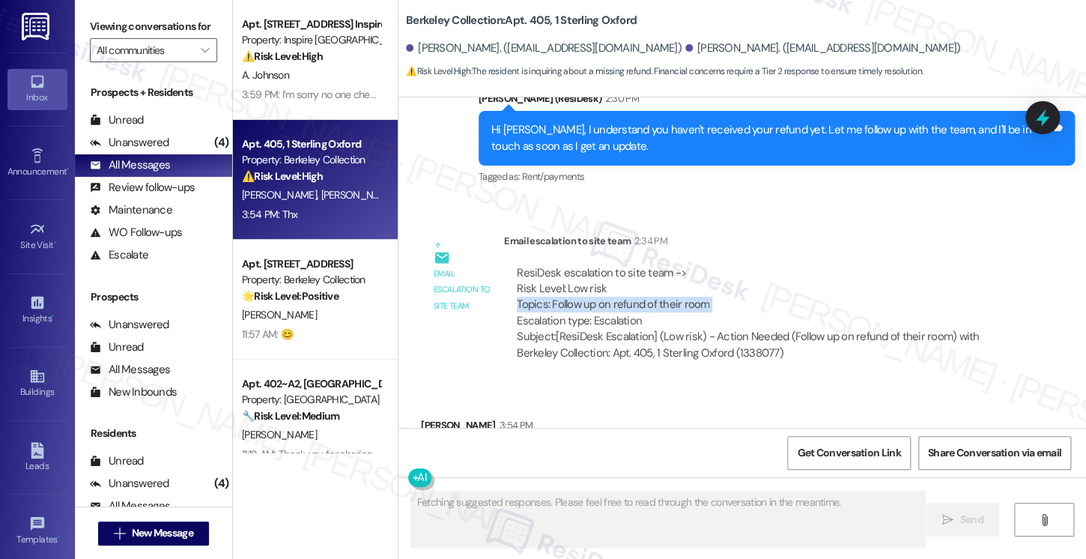
scroll to position [6966, 0]
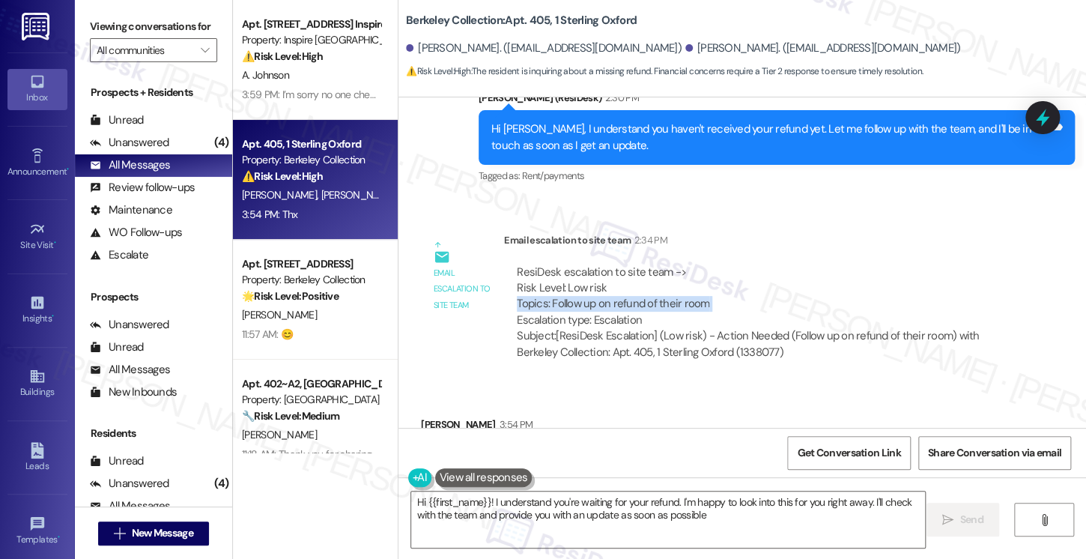
type textarea "Hi {{first_name}}! I understand you're waiting for your refund. I'm happy to lo…"
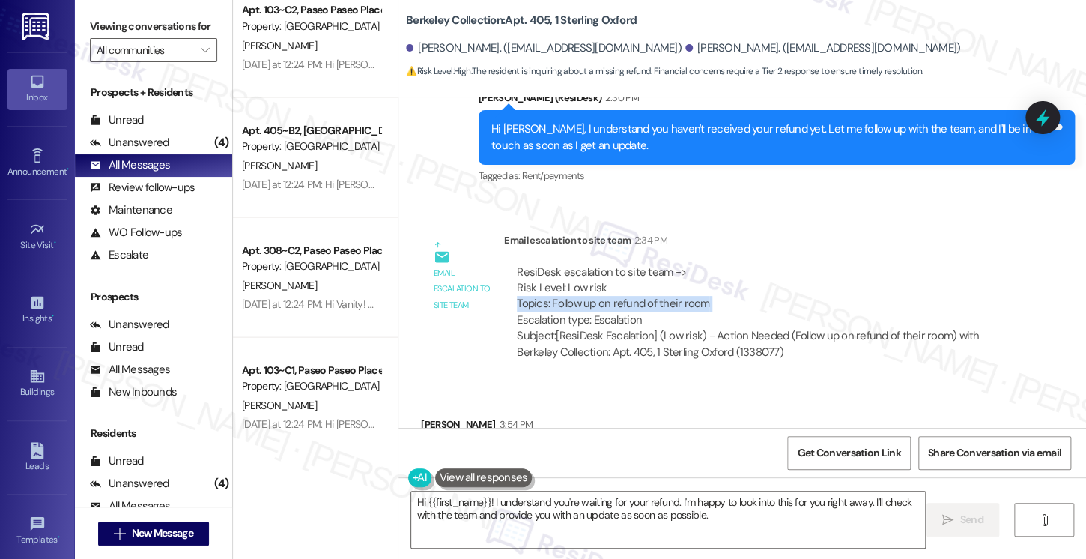
scroll to position [1498, 0]
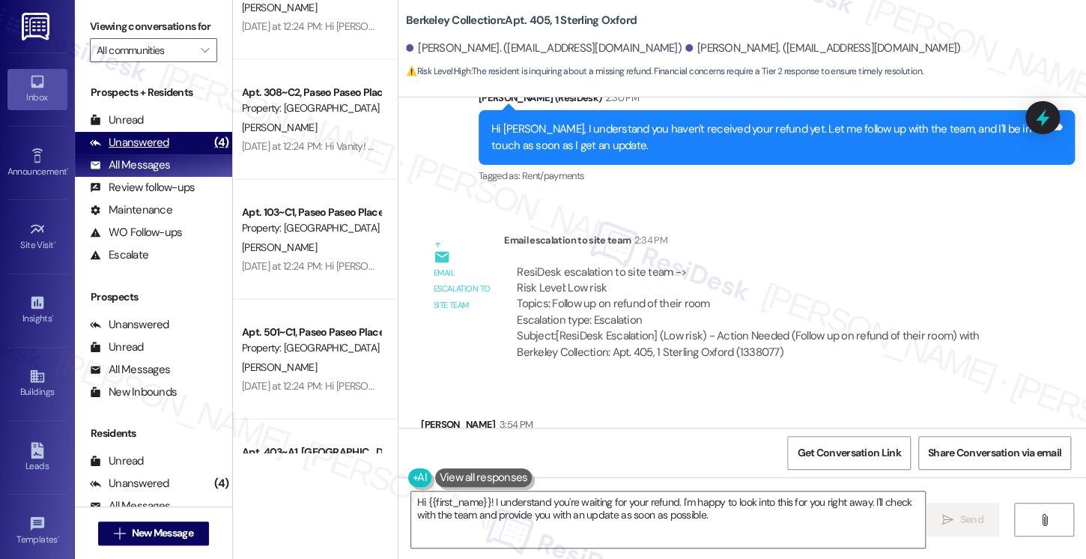
click at [162, 151] on div "Unanswered" at bounding box center [129, 143] width 79 height 16
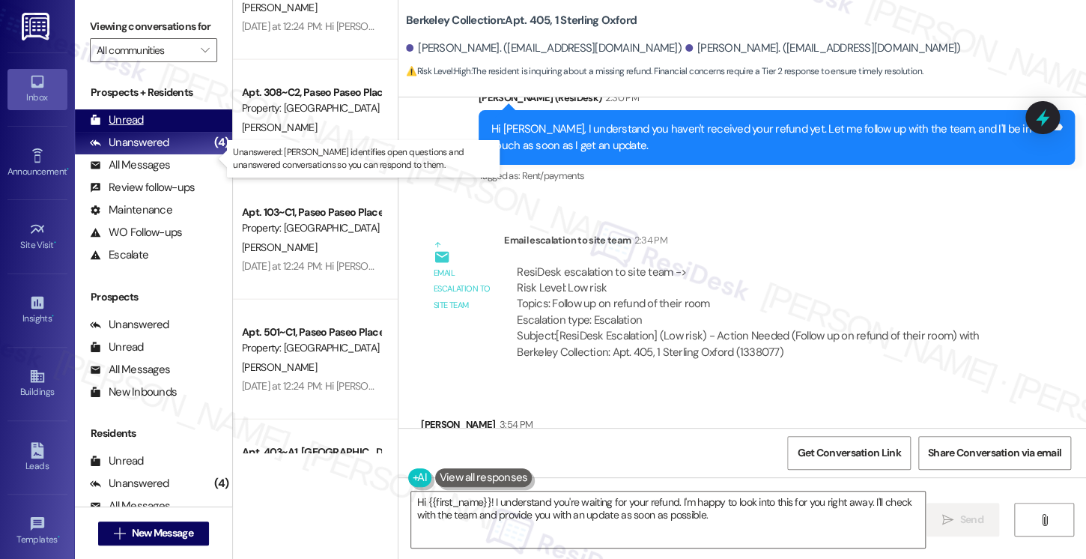
scroll to position [27, 0]
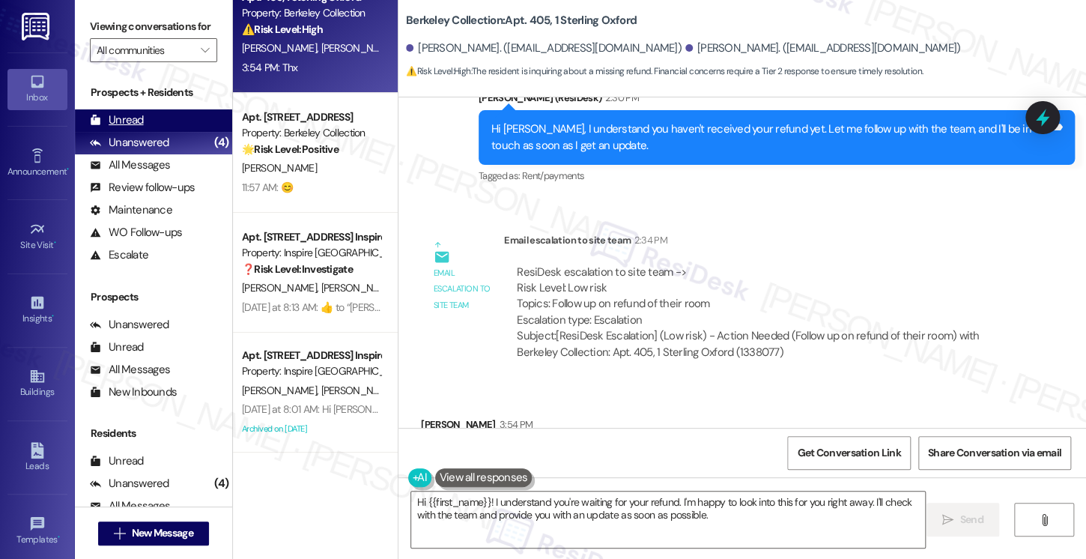
click at [152, 132] on div "Unread (0)" at bounding box center [153, 120] width 157 height 22
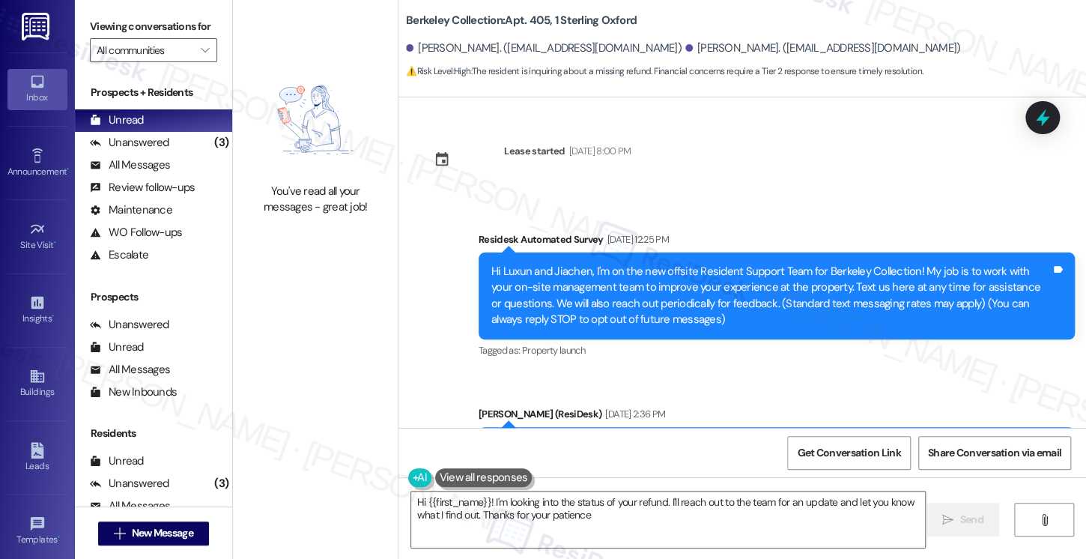
type textarea "Hi {{first_name}}! I'm looking into the status of your refund. I'll reach out t…"
